Goal: Task Accomplishment & Management: Use online tool/utility

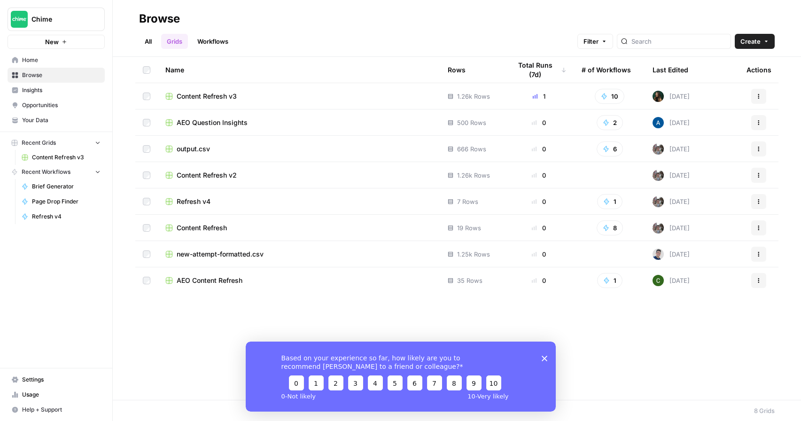
click at [355, 94] on div "Content Refresh v3" at bounding box center [298, 96] width 267 height 9
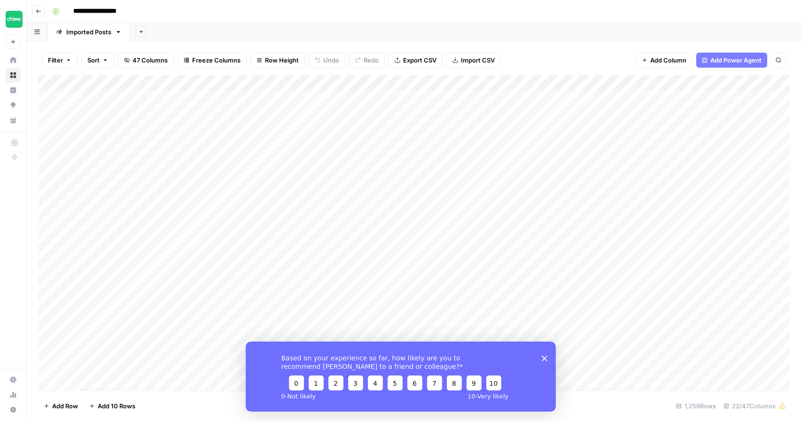
click at [545, 354] on div "Based on your experience so far, how likely are you to recommend [PERSON_NAME] …" at bounding box center [400, 376] width 310 height 70
click at [545, 360] on polygon "Close survey" at bounding box center [545, 358] width 6 height 6
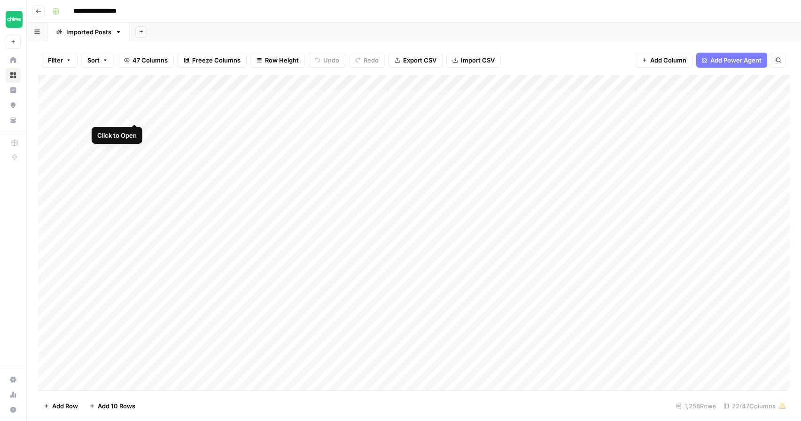
click at [134, 114] on div "Add Column" at bounding box center [414, 232] width 752 height 315
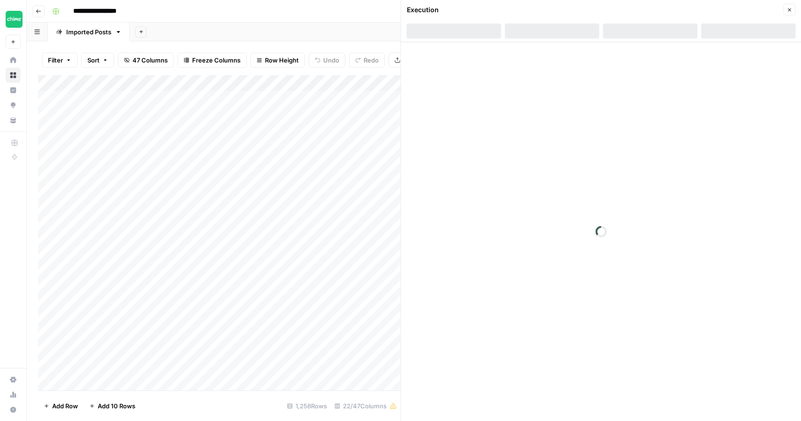
click at [201, 147] on div "Add Column" at bounding box center [219, 232] width 363 height 315
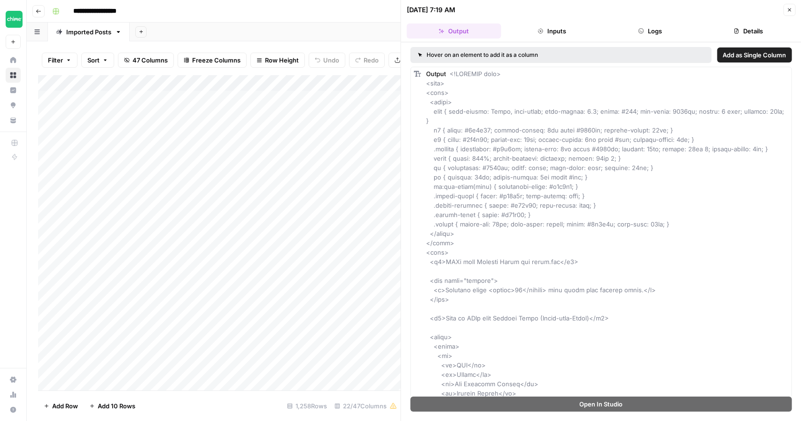
click at [231, 145] on div "Add Column" at bounding box center [219, 232] width 363 height 315
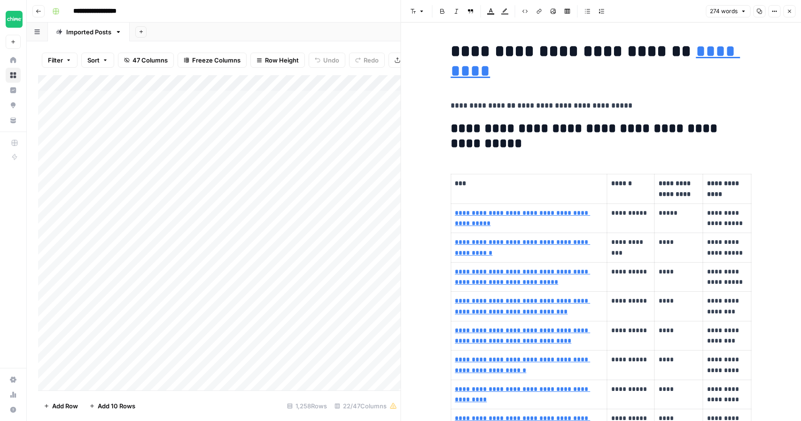
click at [790, 14] on button "Close" at bounding box center [790, 11] width 12 height 12
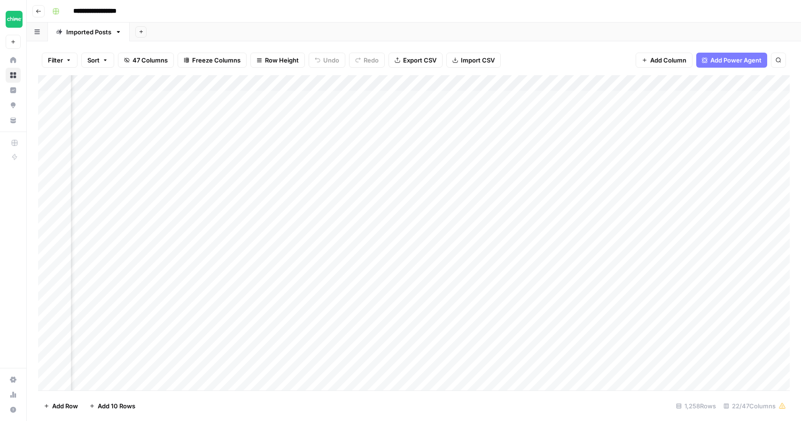
scroll to position [0, 703]
click at [613, 97] on div "Add Column" at bounding box center [414, 232] width 752 height 315
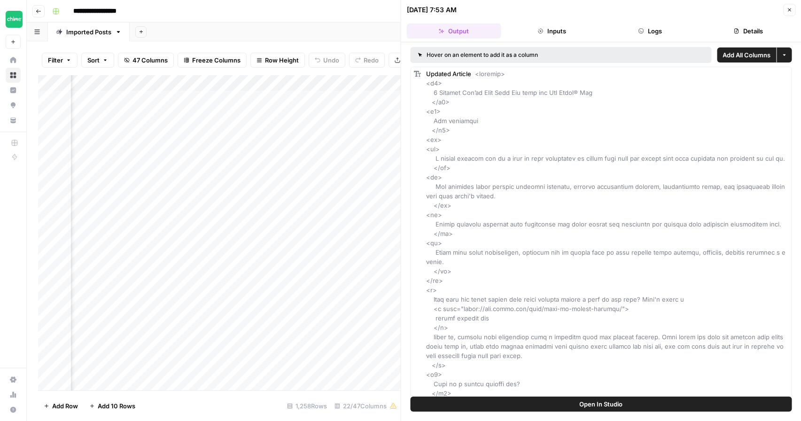
click at [787, 10] on icon "button" at bounding box center [790, 10] width 6 height 6
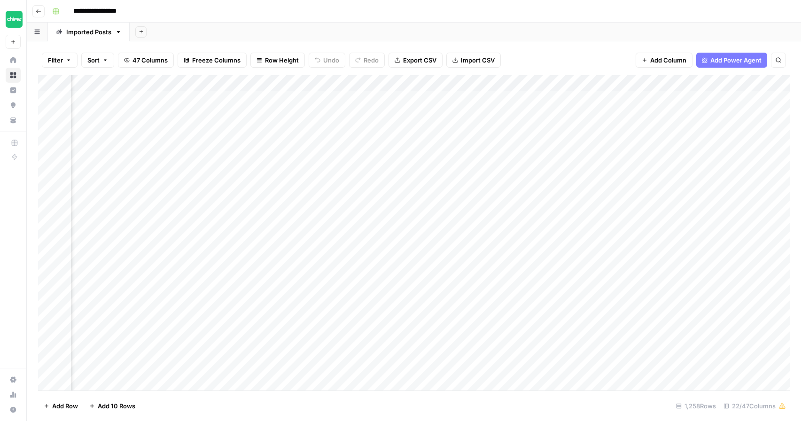
scroll to position [0, 951]
click at [511, 99] on div "Add Column" at bounding box center [414, 232] width 752 height 315
click at [537, 99] on div "Add Column" at bounding box center [414, 232] width 752 height 315
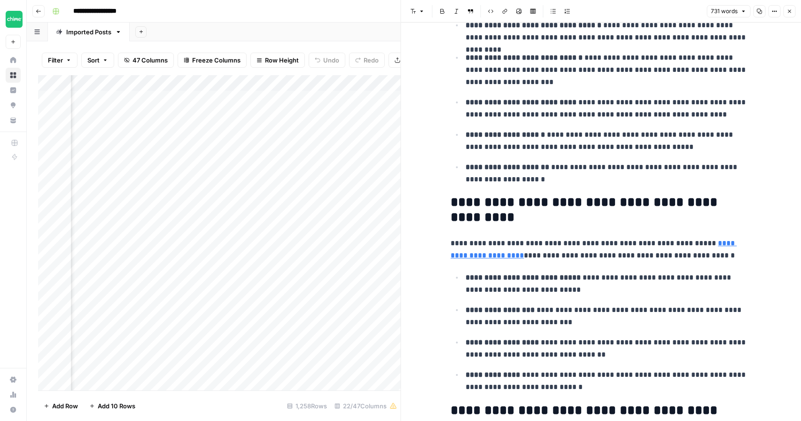
scroll to position [898, 0]
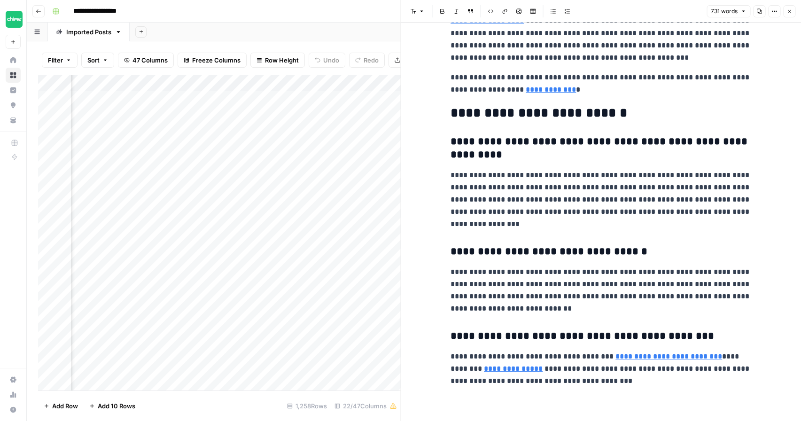
click at [373, 170] on div "Add Column" at bounding box center [219, 232] width 363 height 315
click at [788, 8] on icon "button" at bounding box center [790, 11] width 6 height 6
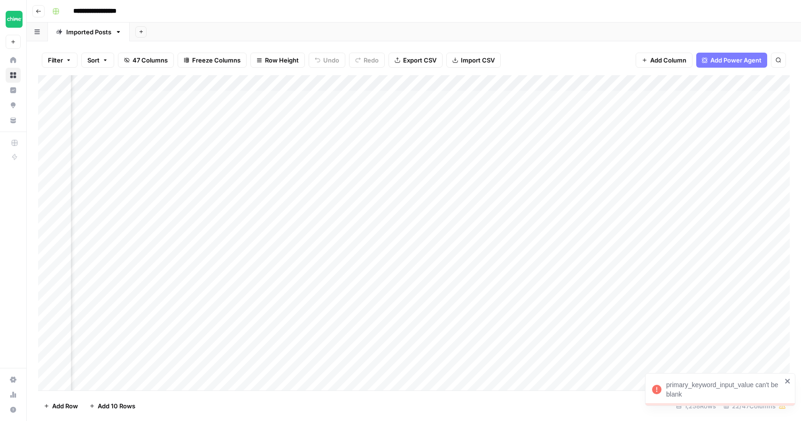
click at [790, 376] on div "primary_keyword_input_value can't be blank" at bounding box center [720, 389] width 150 height 33
click at [429, 98] on div "Add Column" at bounding box center [414, 232] width 752 height 315
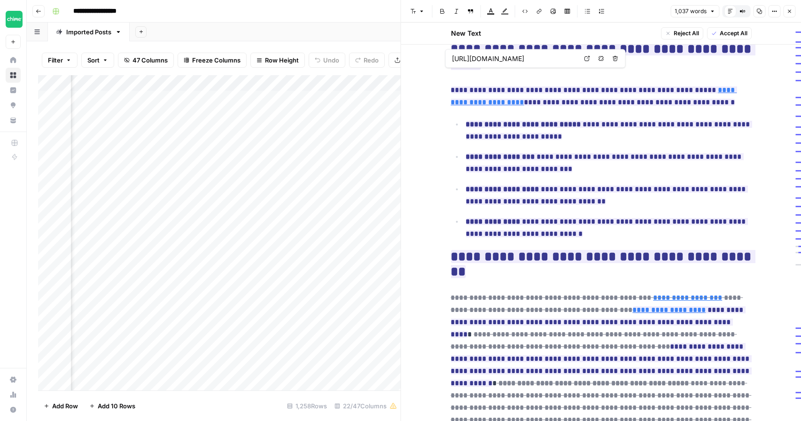
scroll to position [668, 0]
